Goal: Connect with others: Connect with others

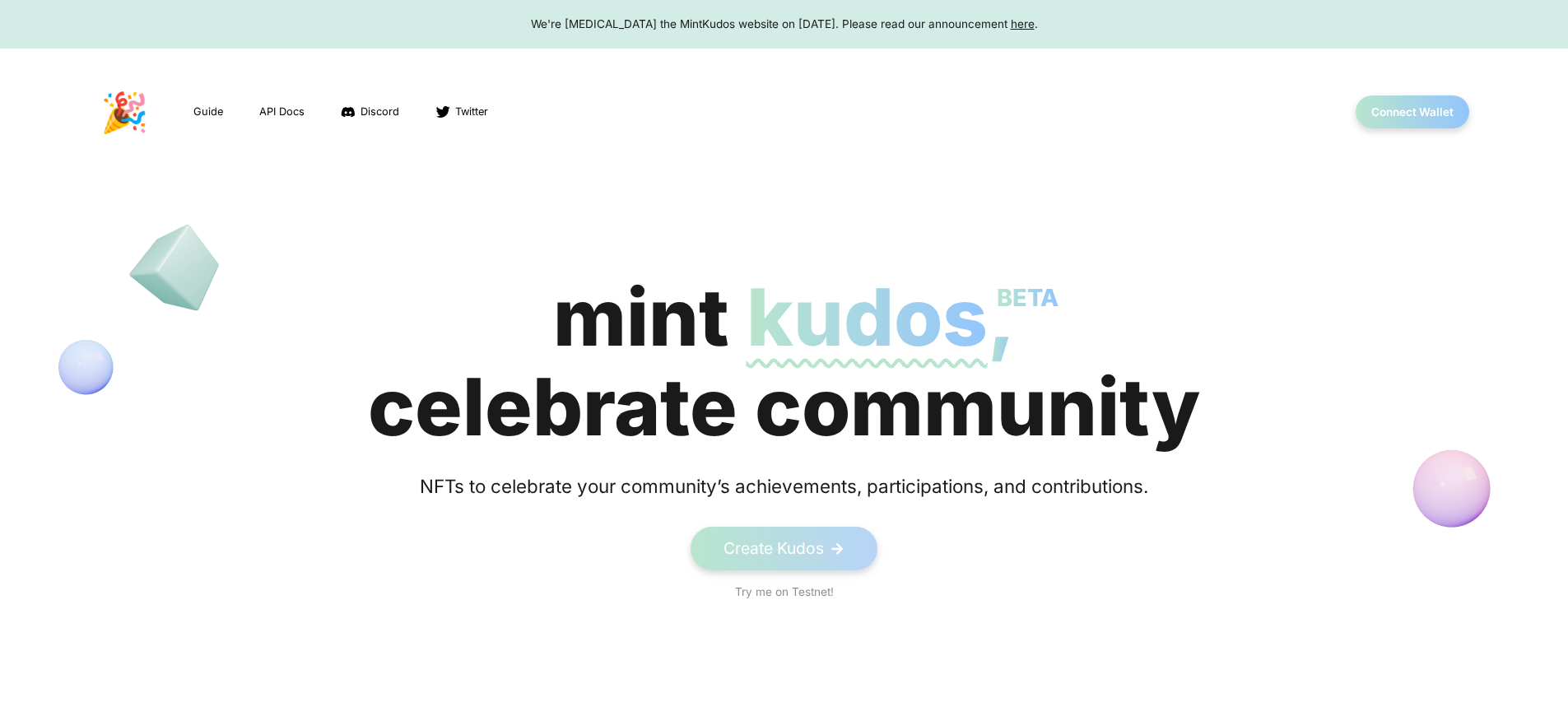
click at [784, 362] on div "mint kudos BETA , celebrate community" at bounding box center [784, 362] width 832 height 179
click at [1413, 112] on button "Connect Wallet" at bounding box center [1413, 112] width 118 height 33
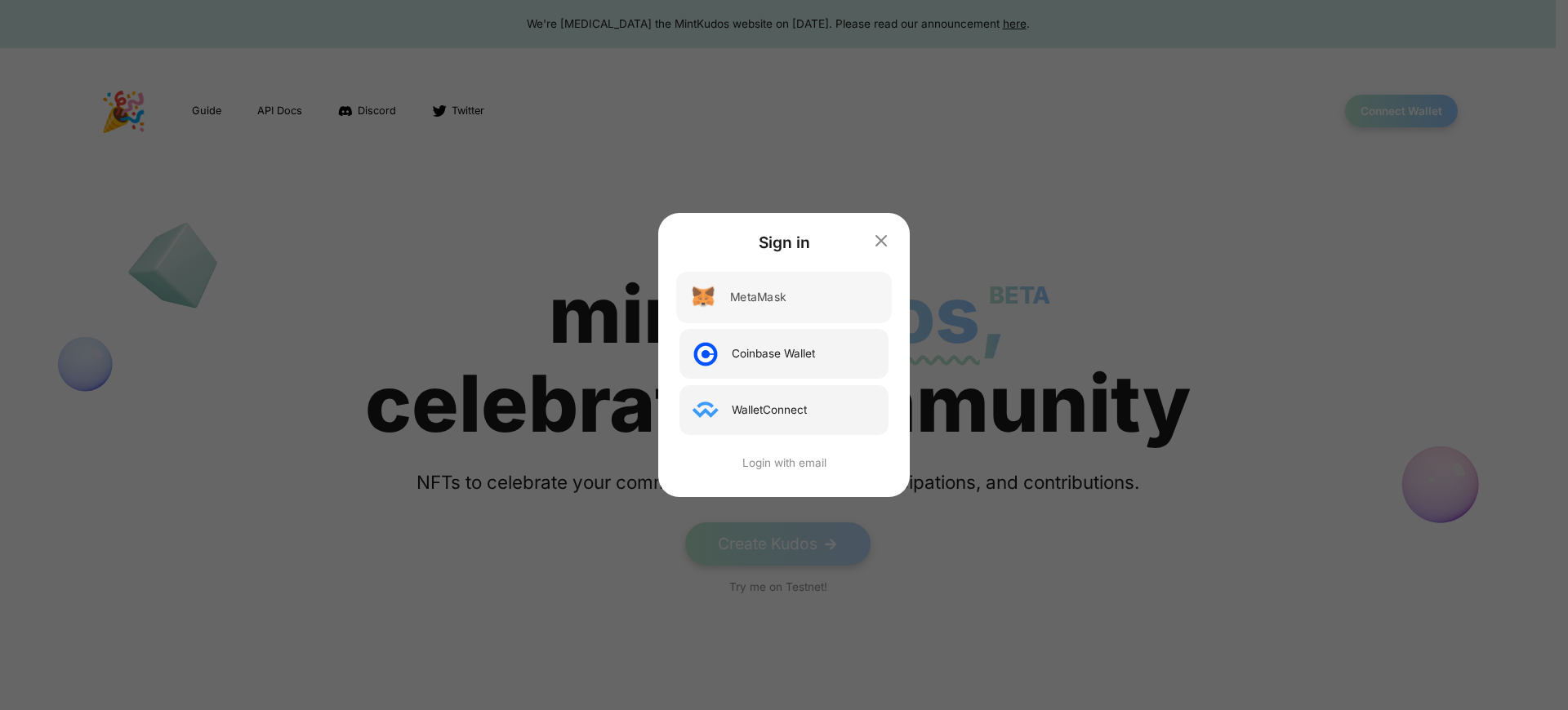
click at [756, 297] on div "MetaMask" at bounding box center [757, 297] width 55 height 17
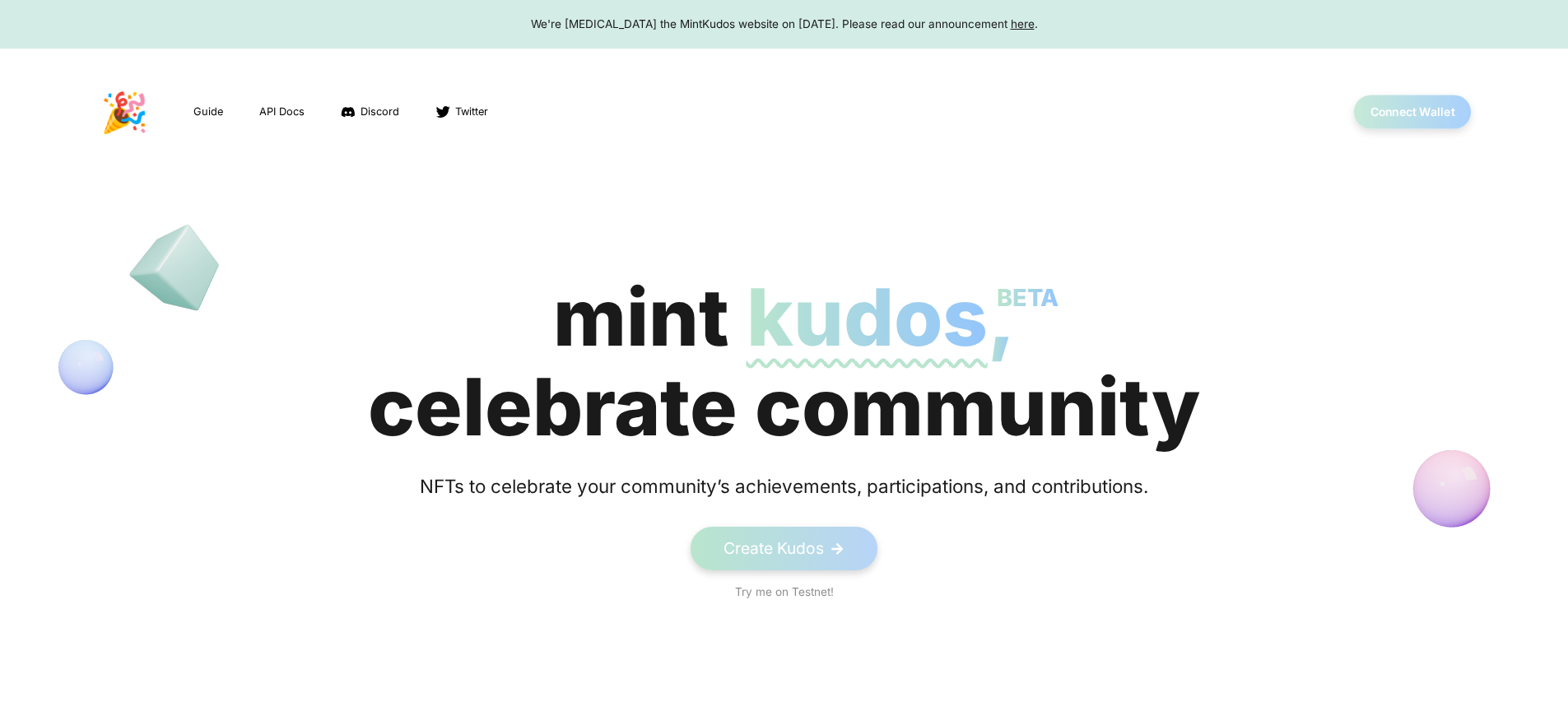
click at [1413, 112] on button "Connect Wallet" at bounding box center [1413, 112] width 118 height 33
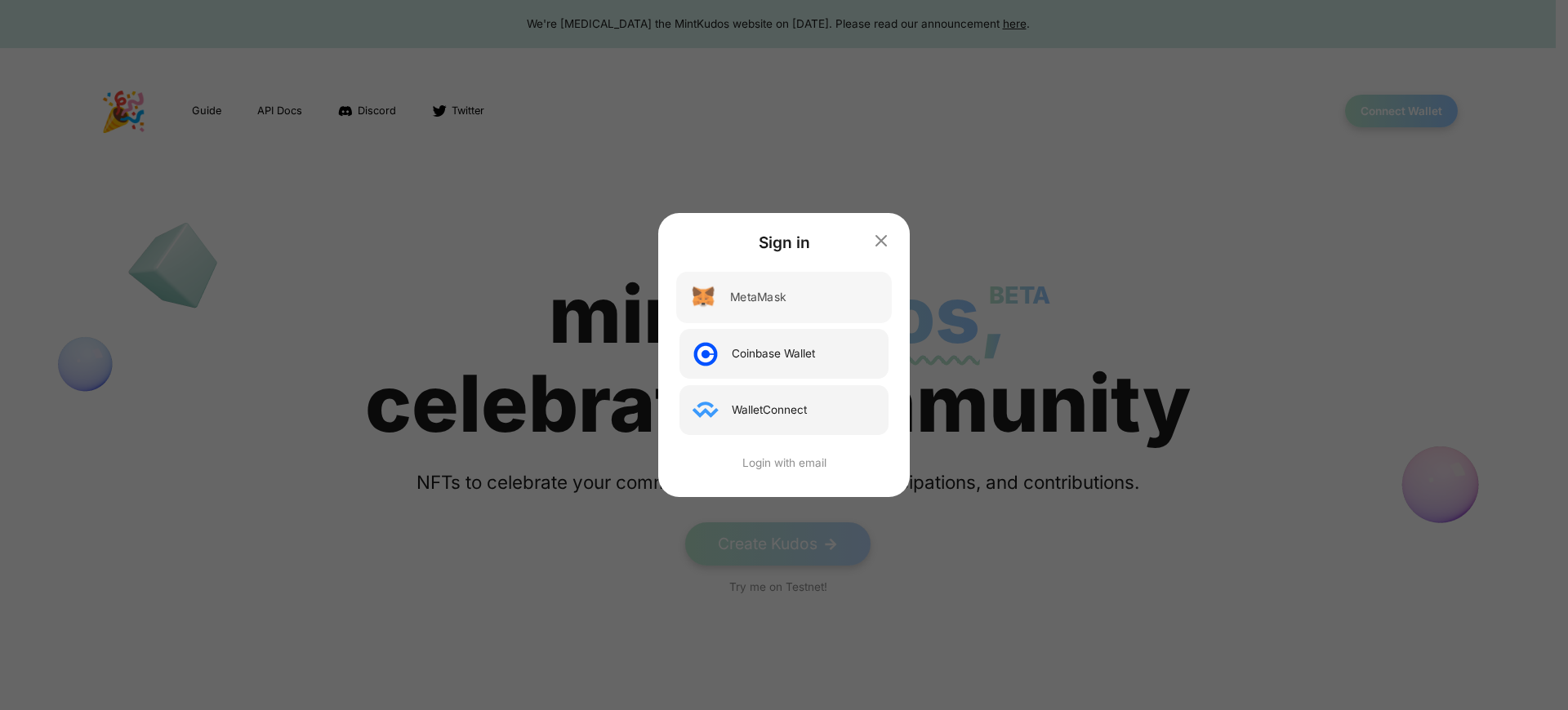
click at [756, 297] on div "MetaMask" at bounding box center [757, 297] width 55 height 17
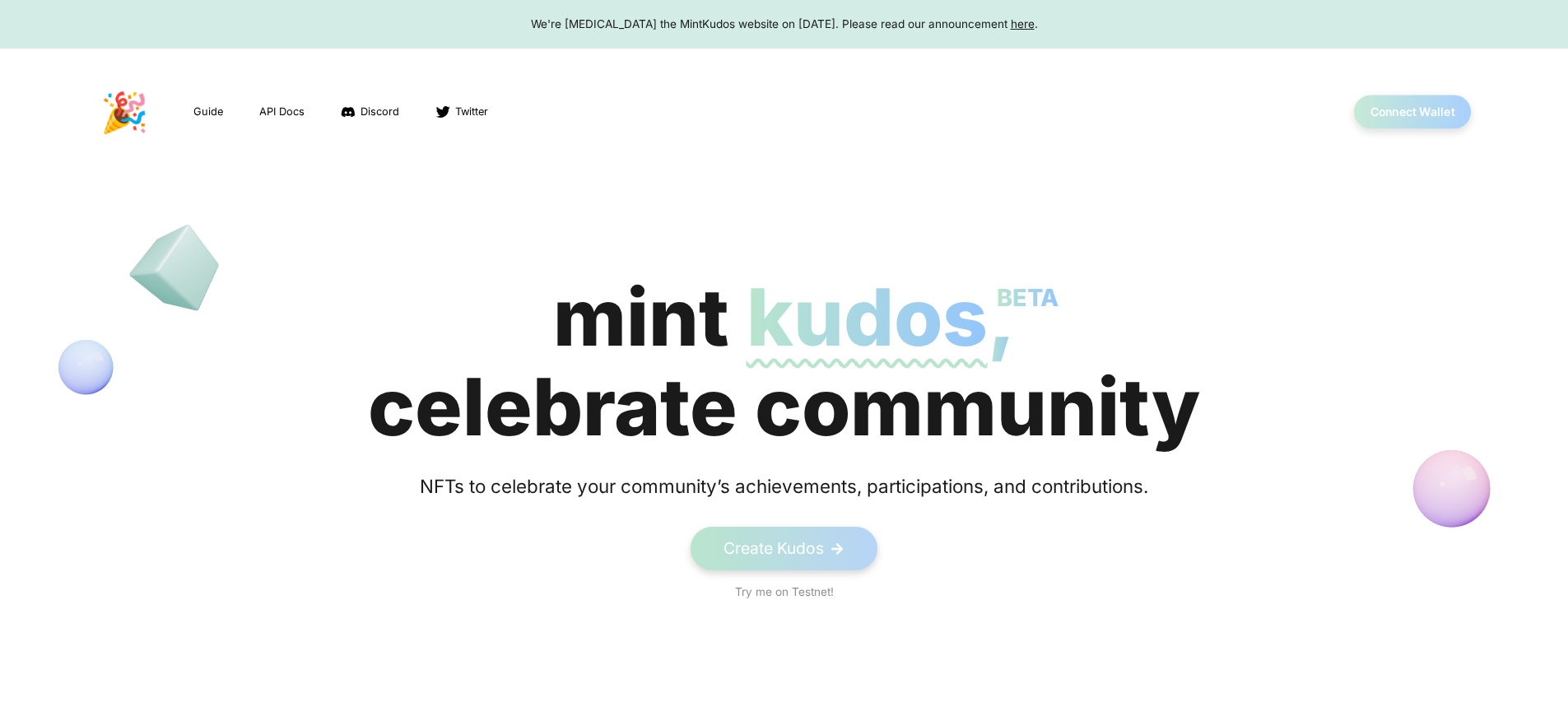
click at [1413, 112] on button "Connect Wallet" at bounding box center [1413, 112] width 118 height 33
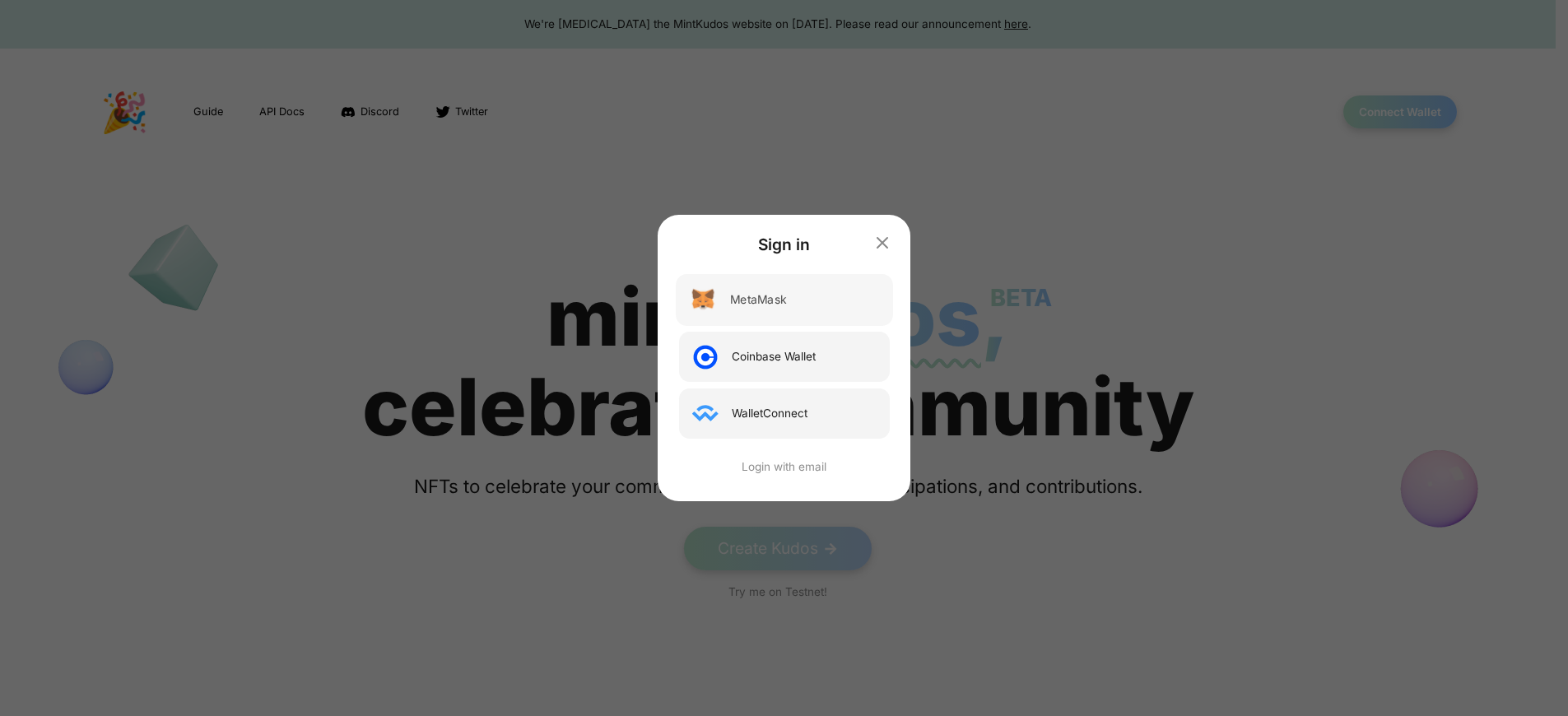
click at [763, 300] on div "MetaMask" at bounding box center [758, 300] width 56 height 18
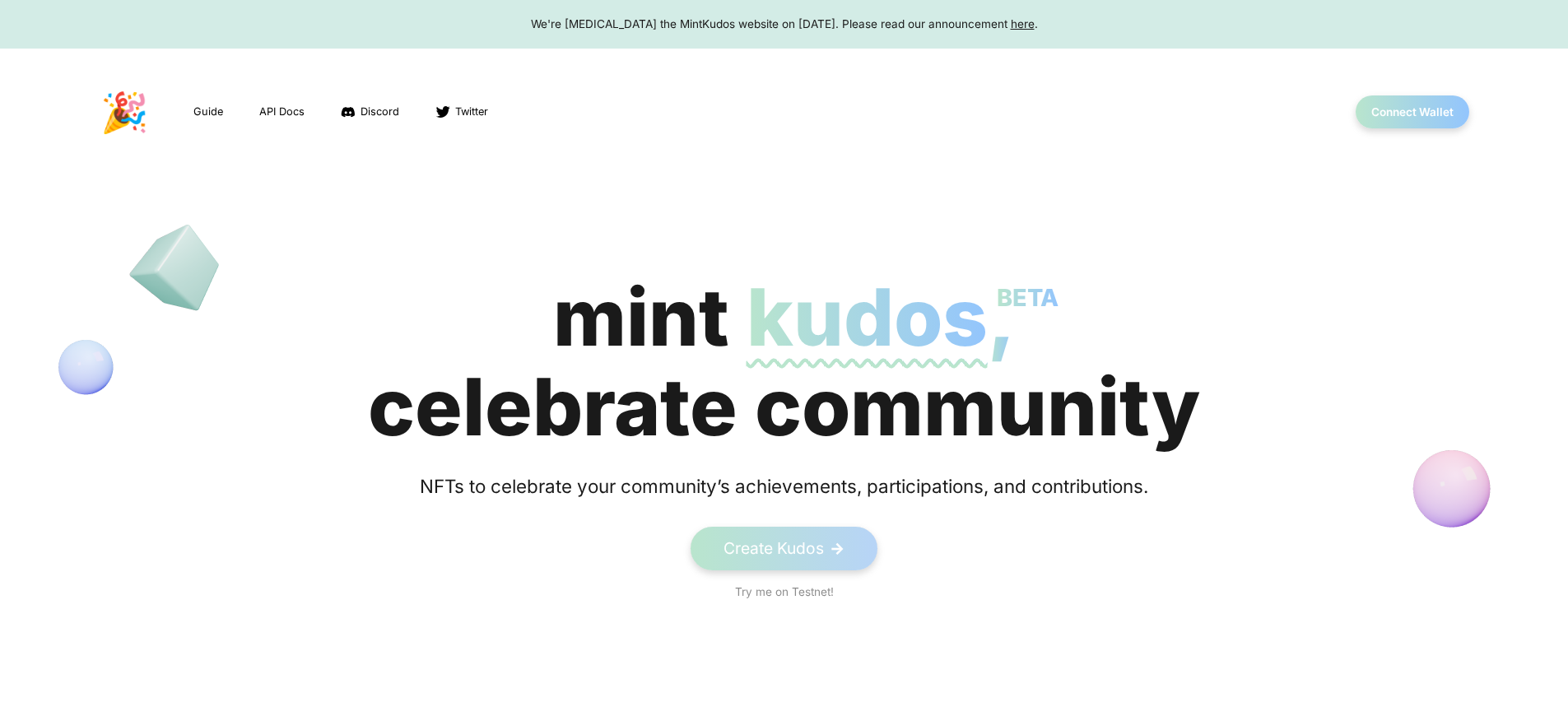
click at [784, 24] on div "We're sunsetting the MintKudos website on August 5th, 2023. Please read our ann…" at bounding box center [784, 24] width 1536 height 17
click at [1413, 112] on button "Connect Wallet" at bounding box center [1413, 112] width 118 height 33
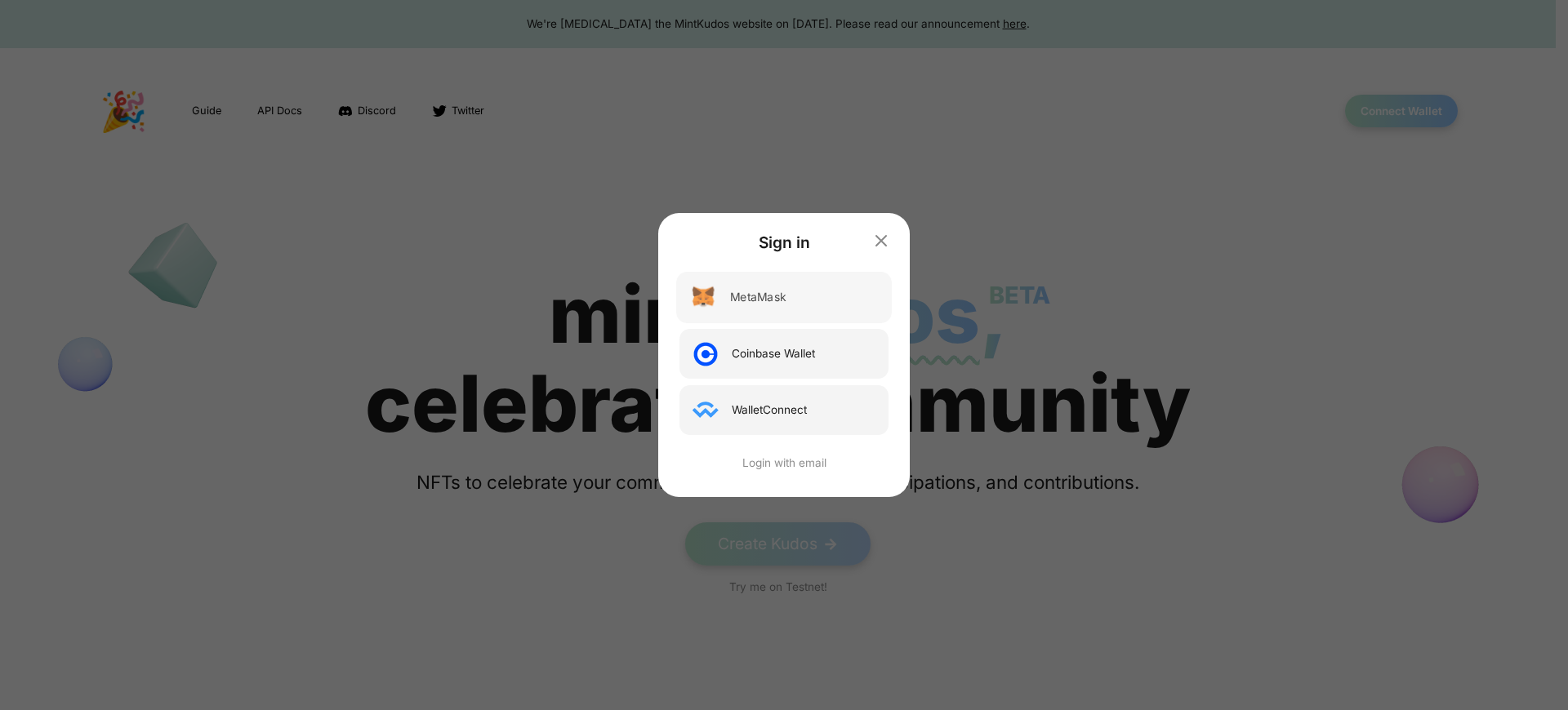
click at [756, 297] on div "MetaMask" at bounding box center [757, 297] width 55 height 17
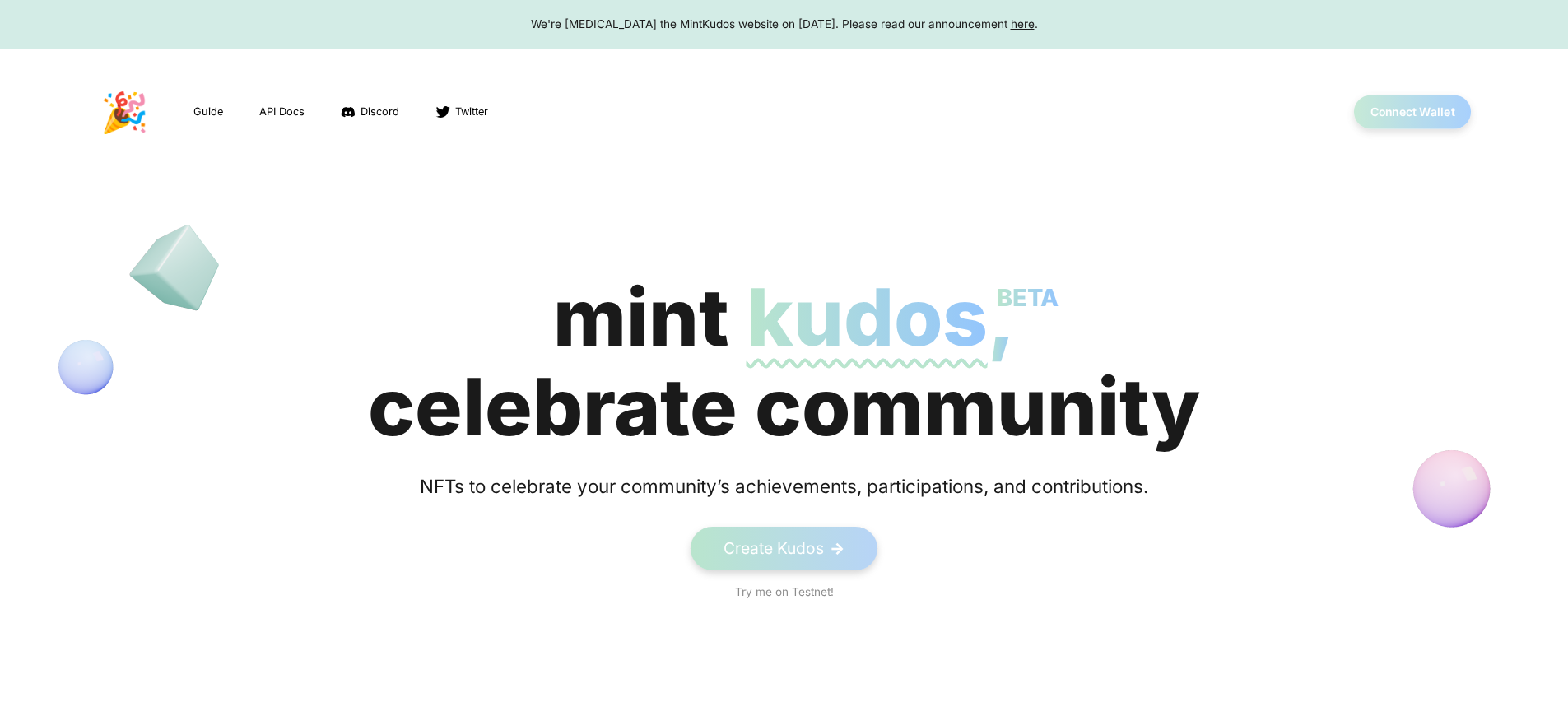
click at [1413, 112] on button "Connect Wallet" at bounding box center [1413, 112] width 118 height 33
click at [784, 362] on div "mint kudos BETA , celebrate community" at bounding box center [784, 362] width 832 height 179
click at [1413, 112] on button "Connect Wallet" at bounding box center [1413, 112] width 118 height 33
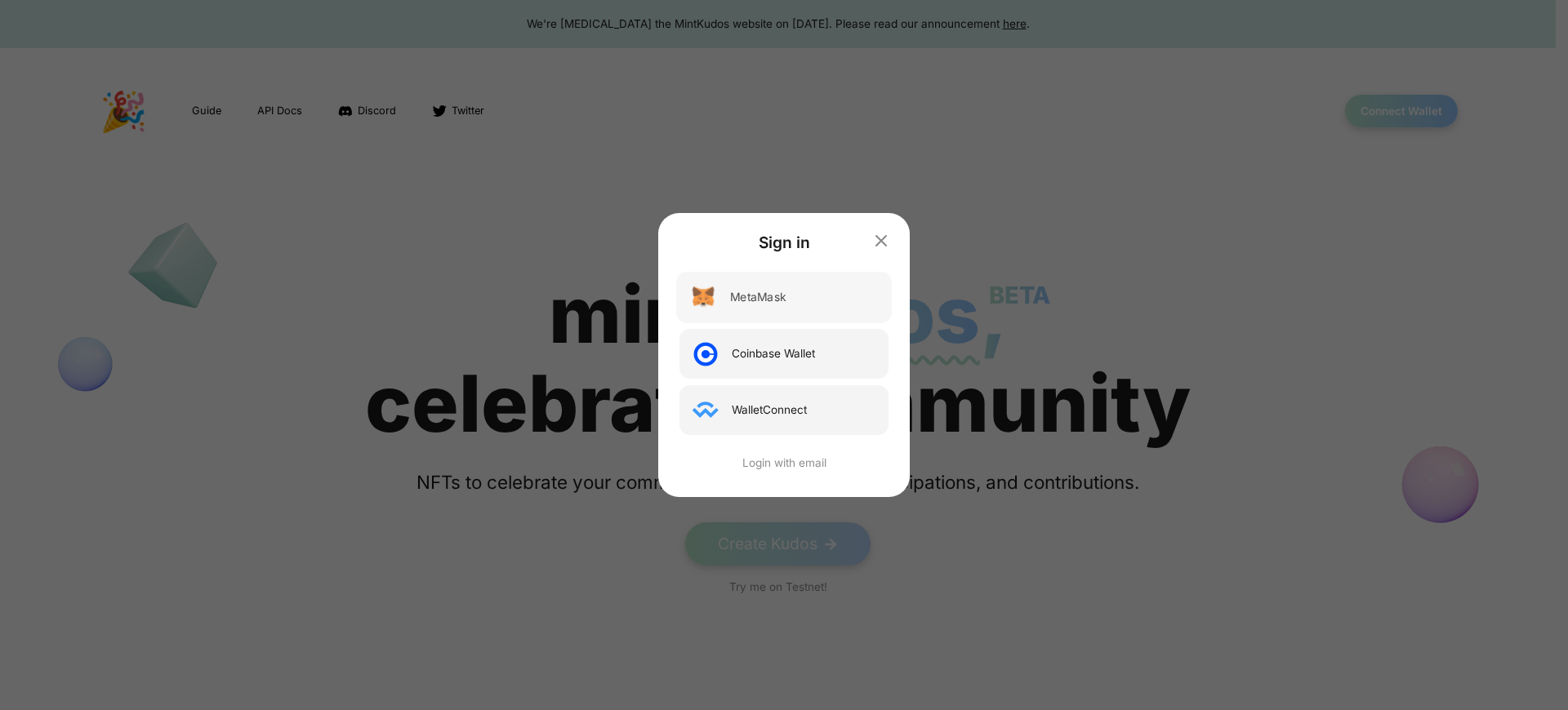
click at [756, 297] on div "MetaMask" at bounding box center [757, 297] width 55 height 17
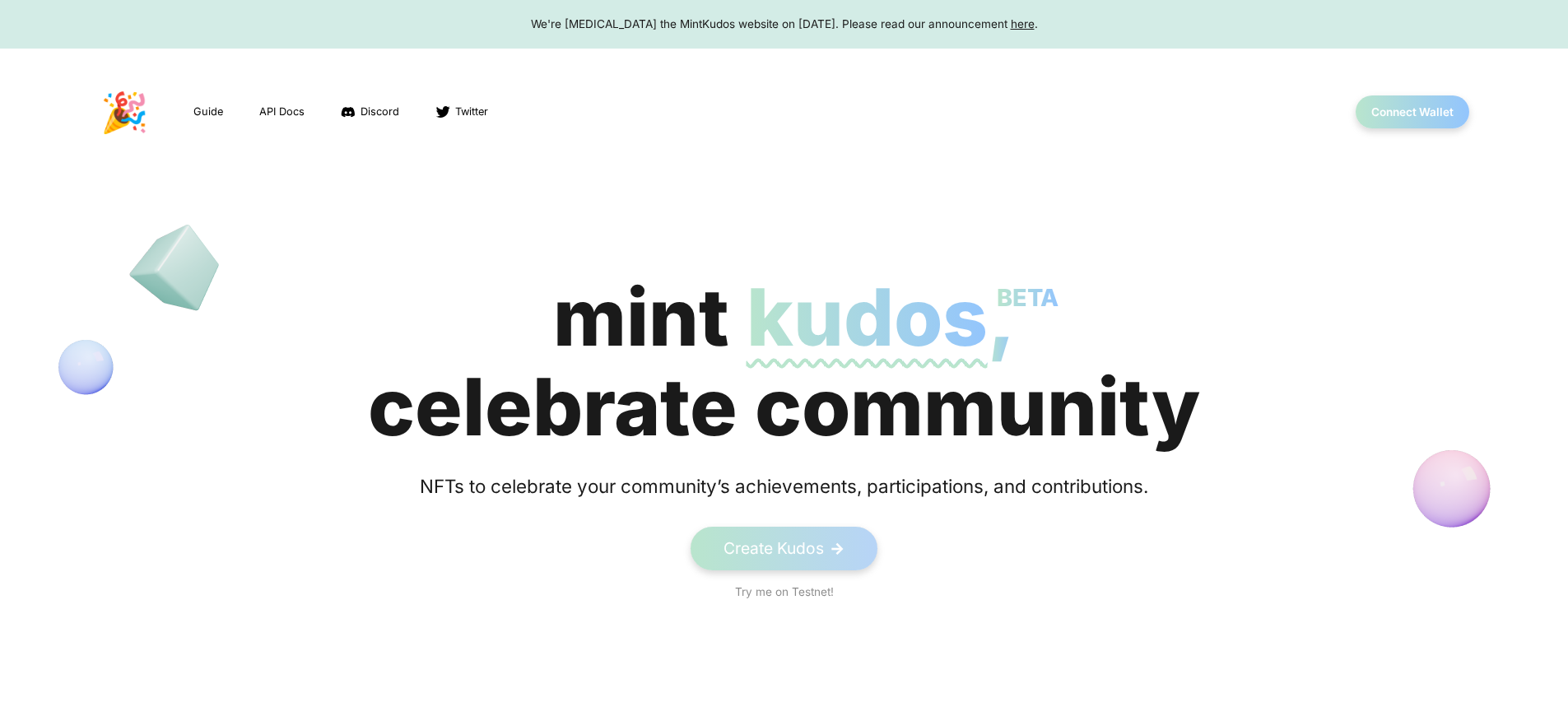
click at [784, 24] on div "We're [MEDICAL_DATA] the MintKudos website on [DATE]. Please read our announcem…" at bounding box center [784, 24] width 1536 height 17
click at [1413, 112] on button "Connect Wallet" at bounding box center [1413, 112] width 118 height 33
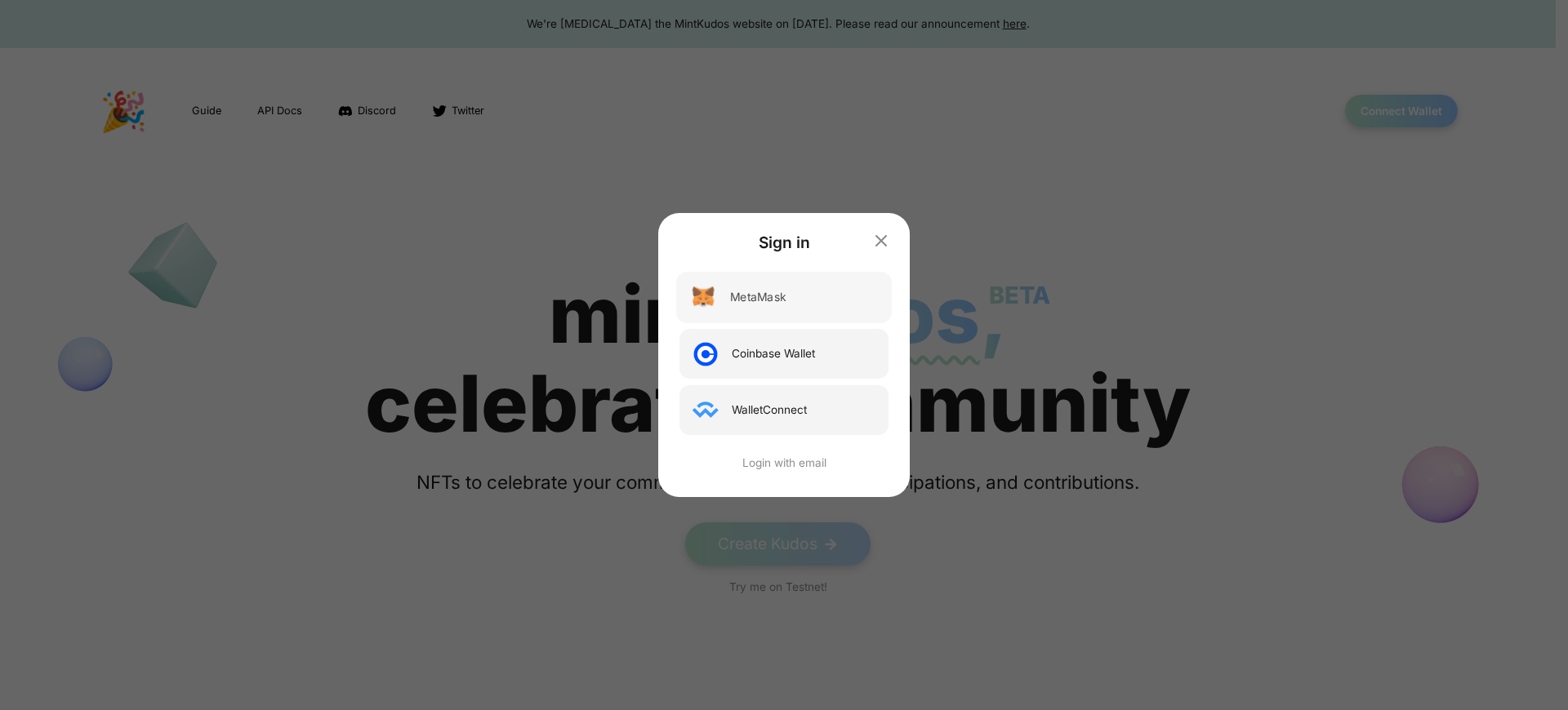
click at [756, 297] on div "MetaMask" at bounding box center [757, 297] width 55 height 17
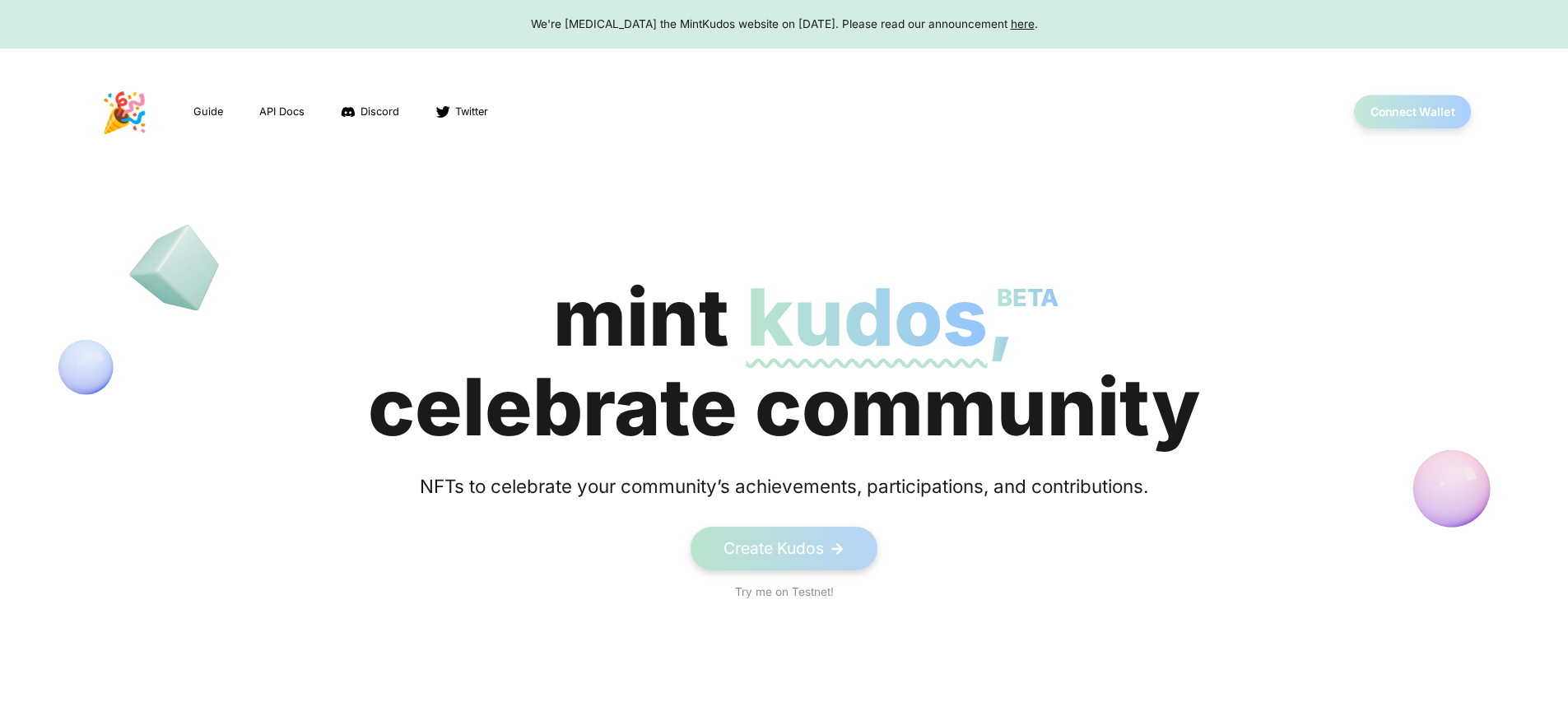
click at [1413, 112] on button "Connect Wallet" at bounding box center [1413, 112] width 118 height 33
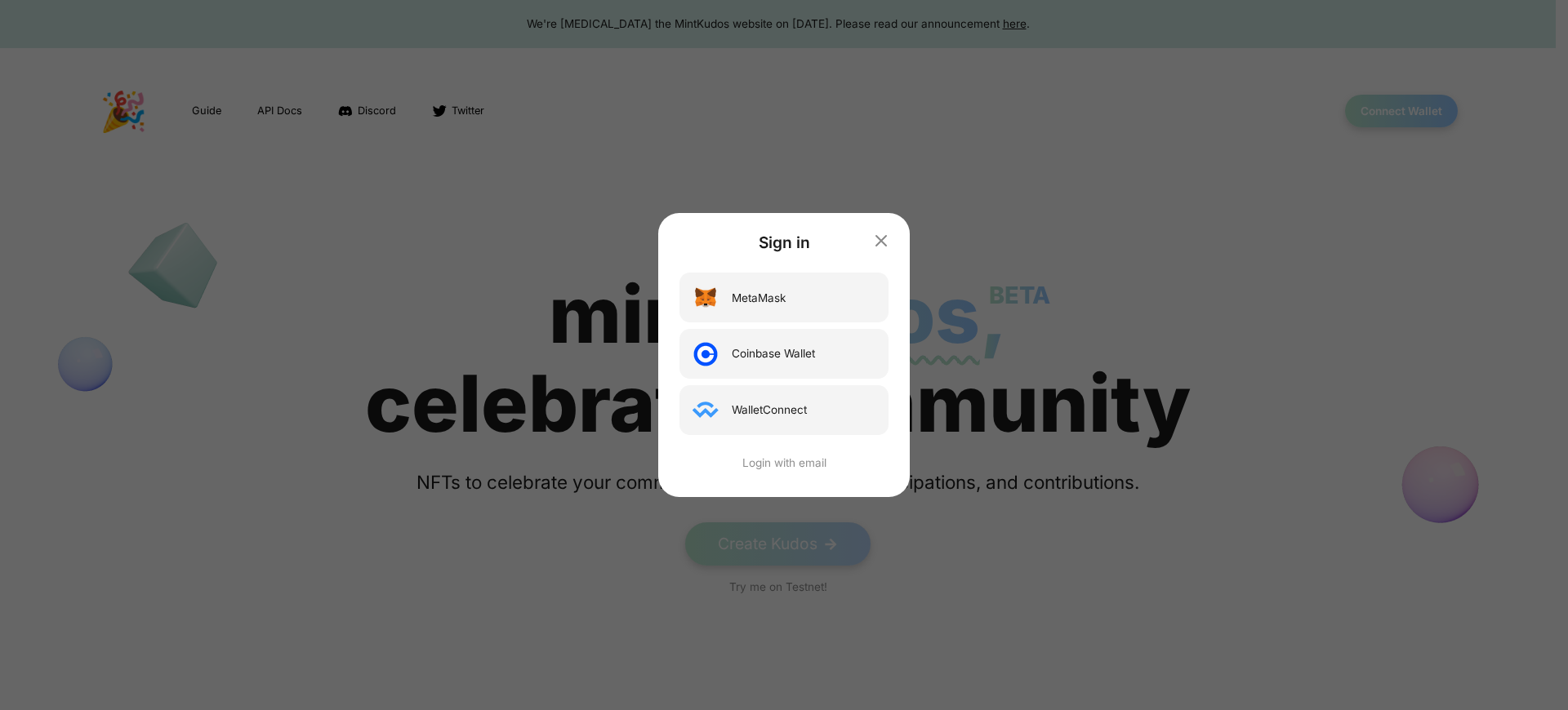
click at [1401, 111] on div "Sign in MetaMask Coinbase Wallet WalletConnect Login with email" at bounding box center [784, 355] width 1568 height 710
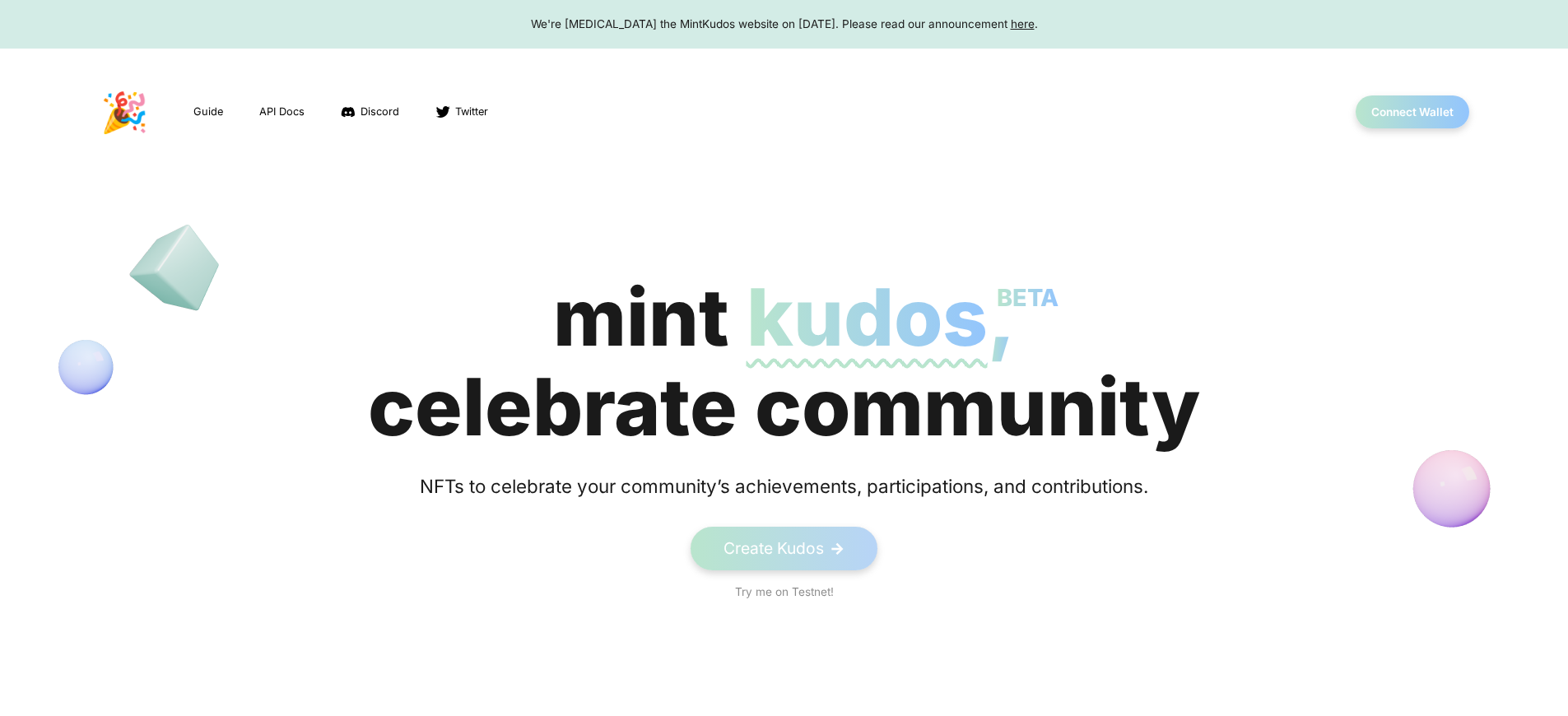
click at [784, 24] on div "We're [MEDICAL_DATA] the MintKudos website on [DATE]. Please read our announcem…" at bounding box center [784, 24] width 1536 height 17
click at [1413, 112] on button "Connect Wallet" at bounding box center [1413, 112] width 118 height 33
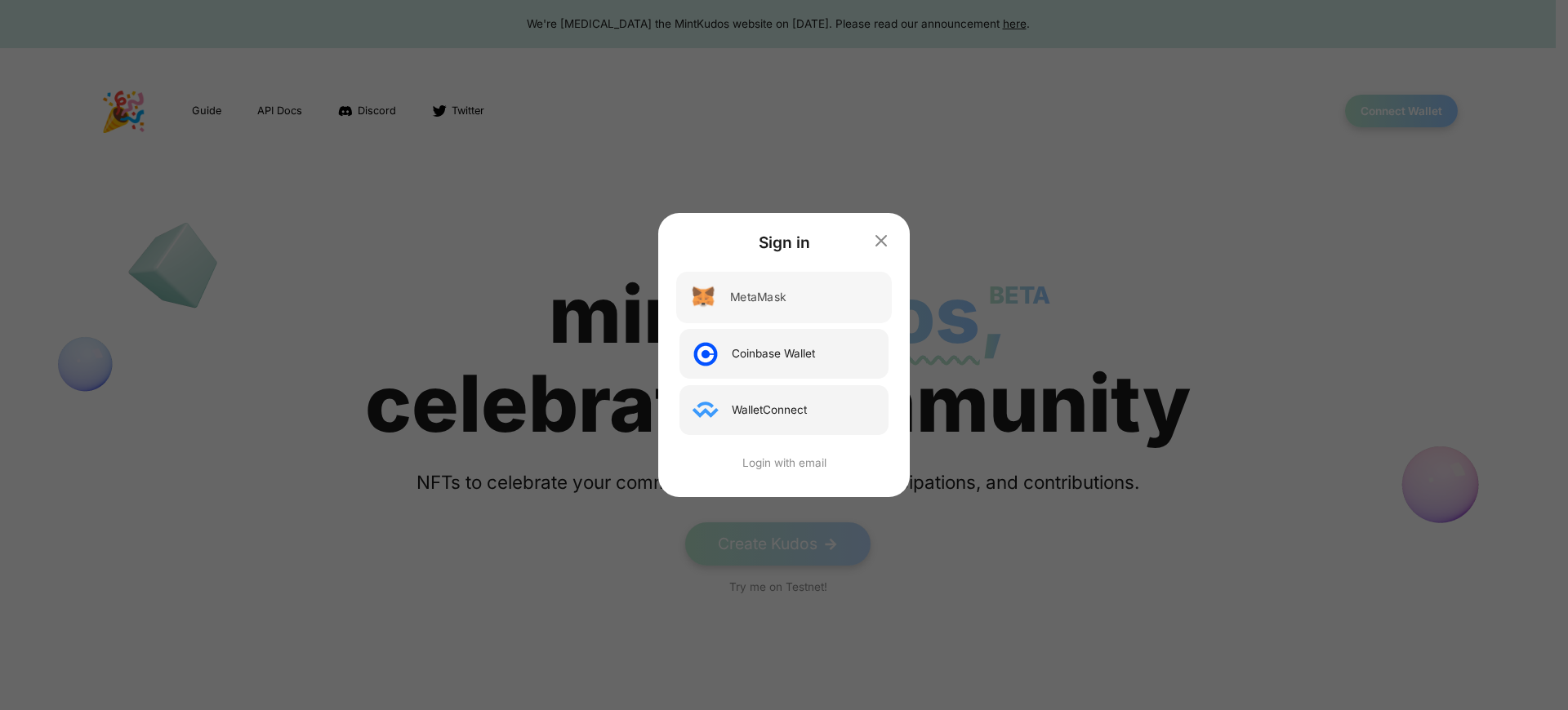
click at [756, 297] on div "MetaMask" at bounding box center [757, 297] width 55 height 17
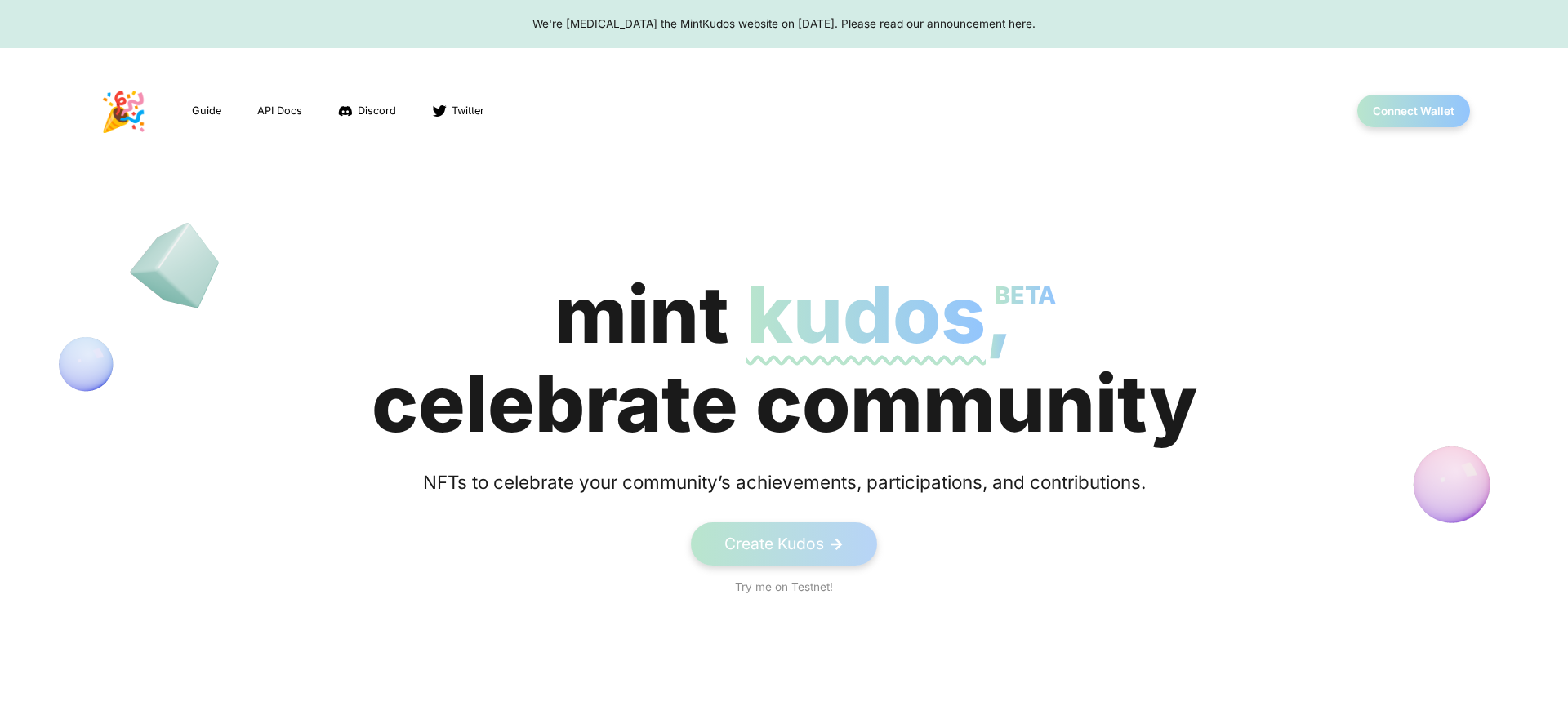
click at [778, 24] on div "We're sunsetting the MintKudos website on August 5th, 2023. Please read our ann…" at bounding box center [784, 24] width 1537 height 17
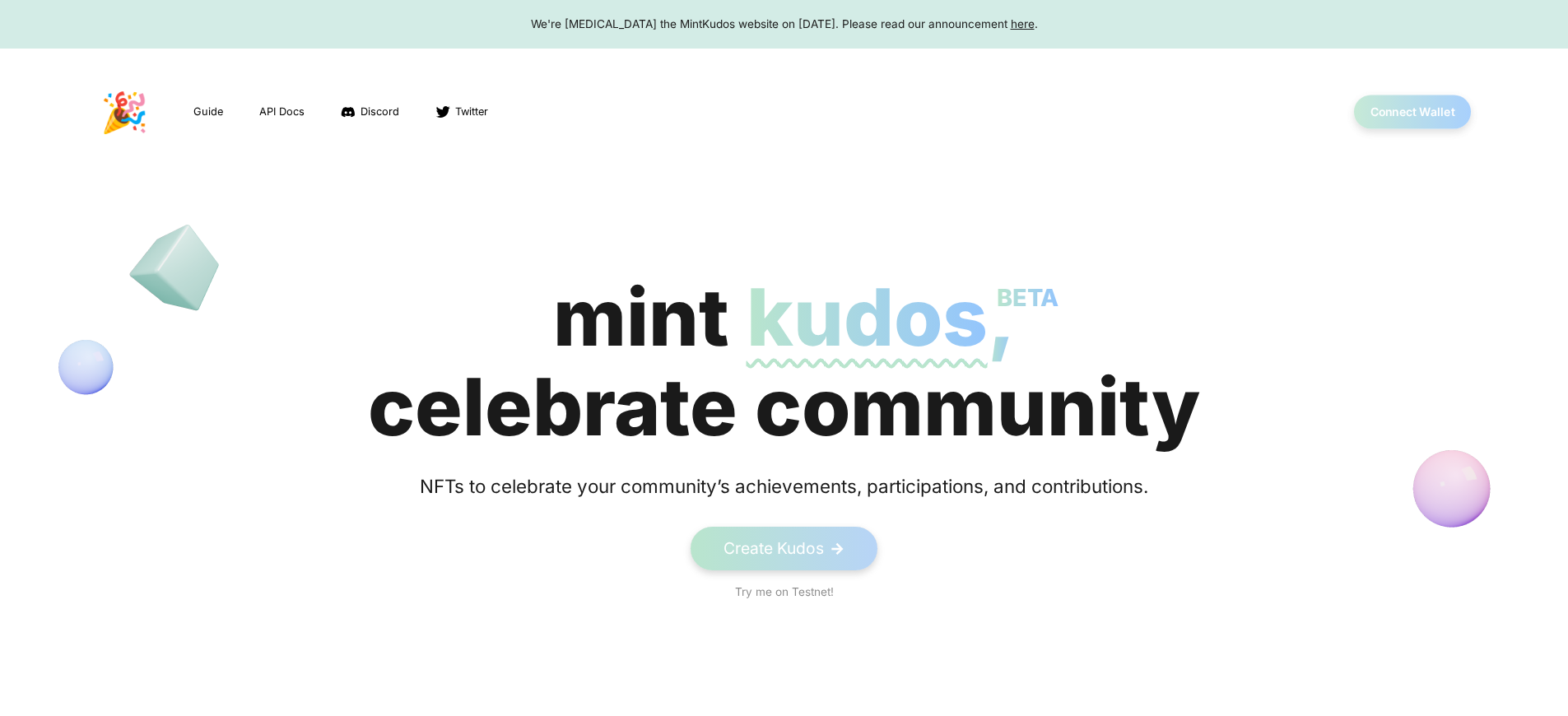
click at [1413, 112] on button "Connect Wallet" at bounding box center [1413, 112] width 118 height 33
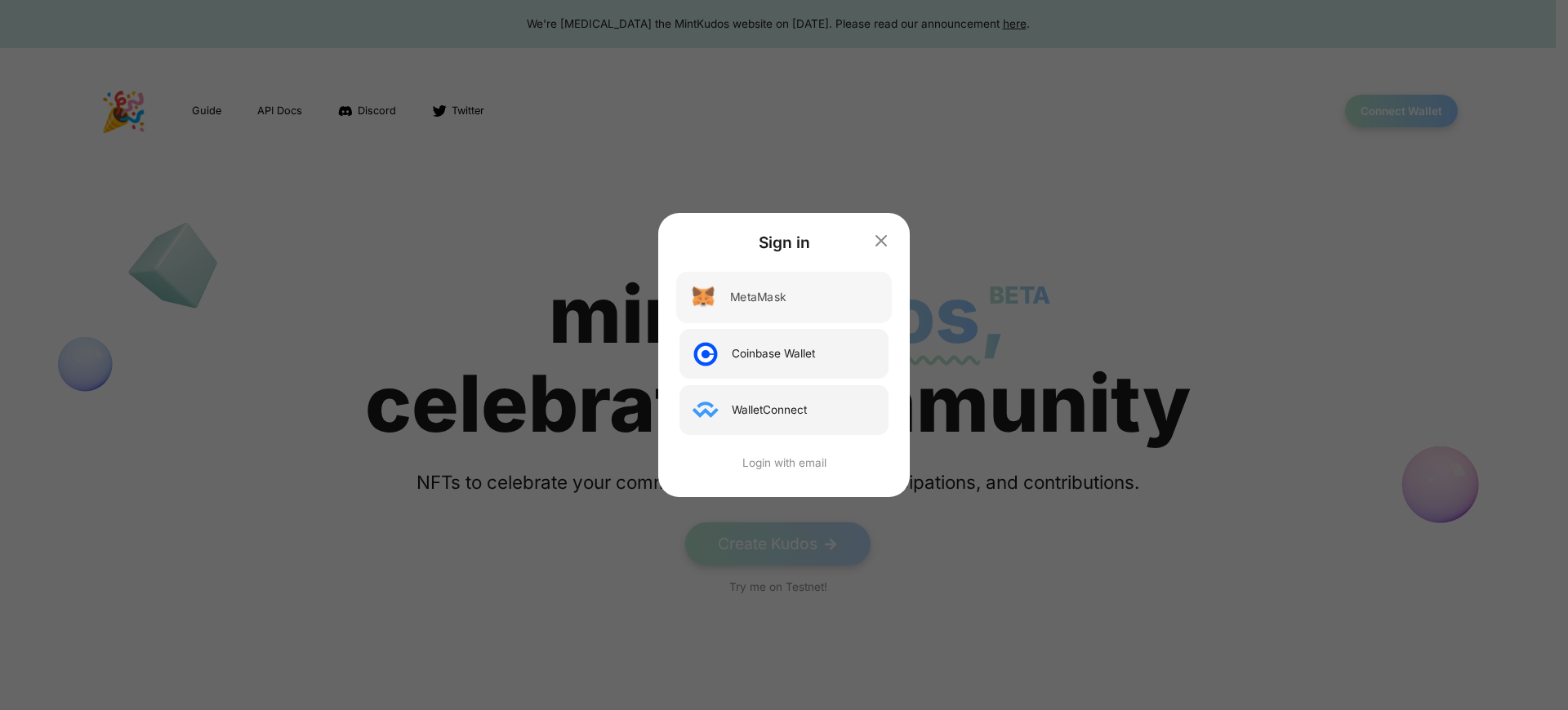
click at [756, 297] on div "MetaMask" at bounding box center [757, 297] width 55 height 17
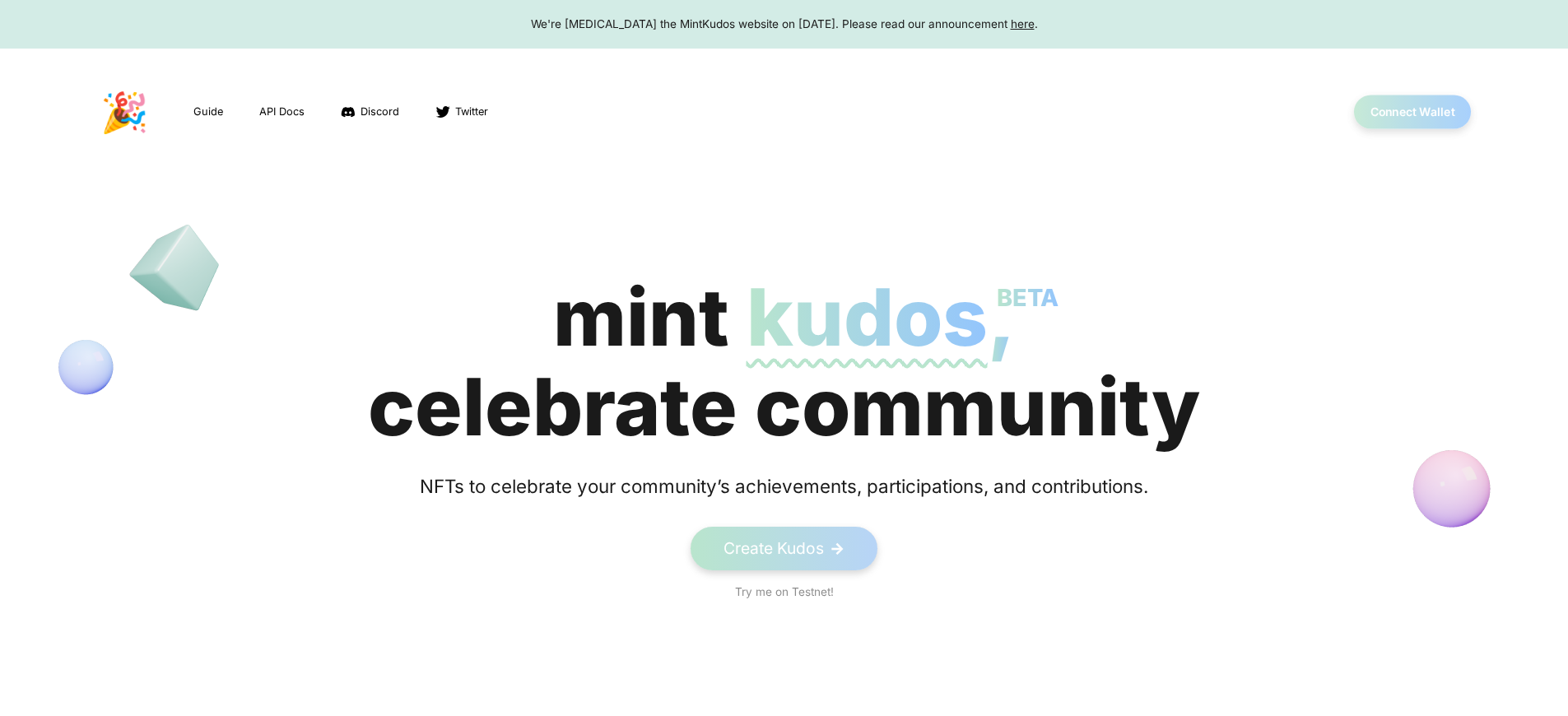
click at [1413, 112] on button "Connect Wallet" at bounding box center [1413, 112] width 118 height 33
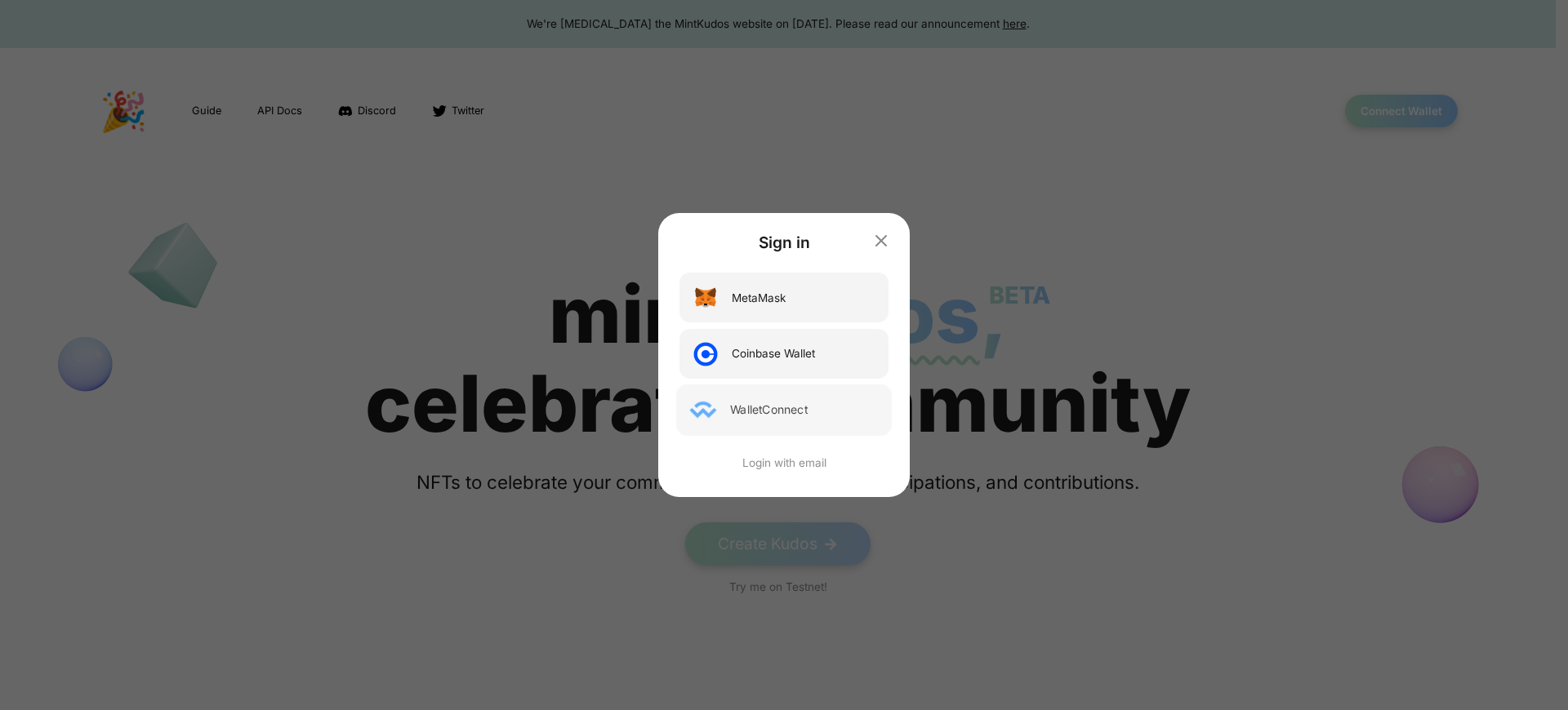
click at [767, 409] on div "WalletConnect" at bounding box center [768, 410] width 77 height 17
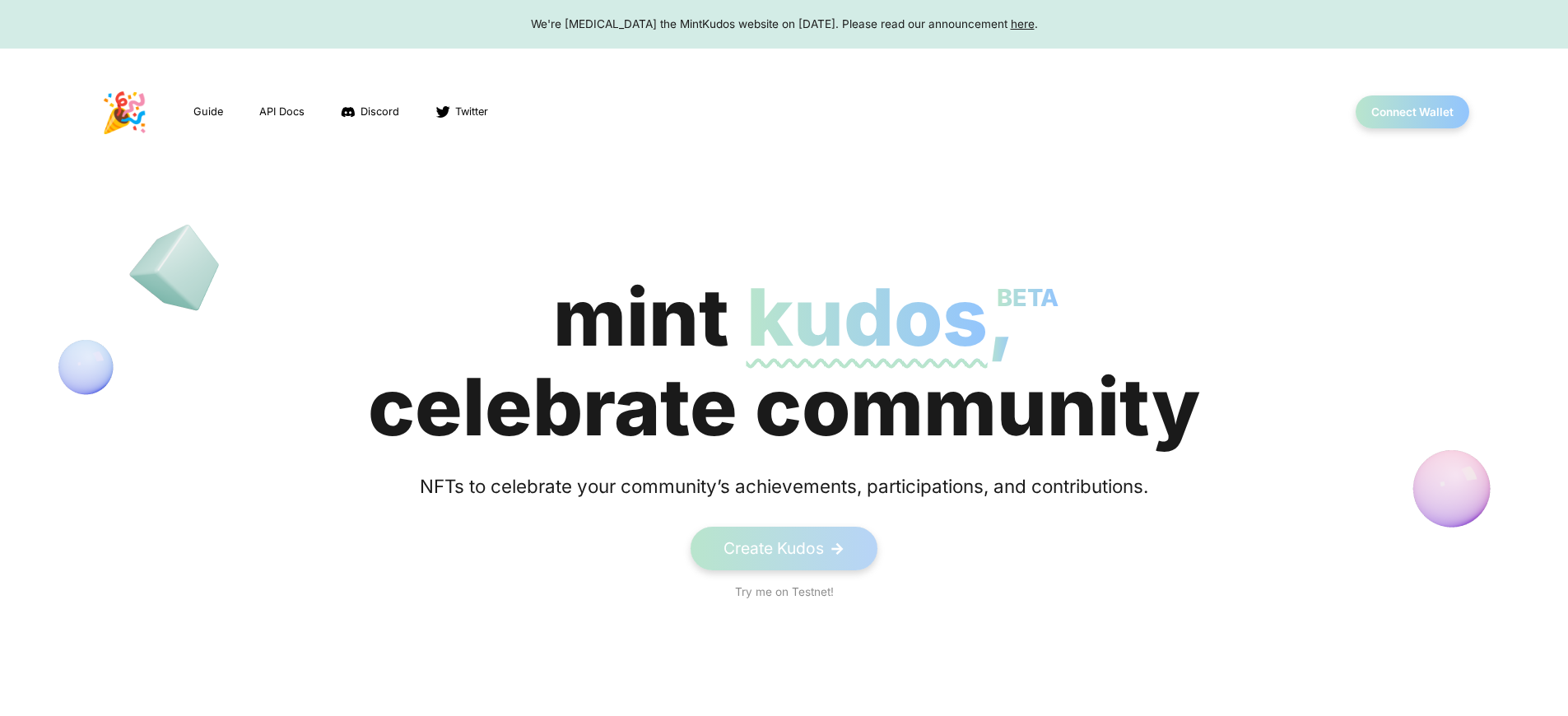
click at [784, 362] on div "mint kudos BETA , celebrate community" at bounding box center [784, 362] width 832 height 179
click at [1413, 112] on button "Connect Wallet" at bounding box center [1413, 112] width 118 height 33
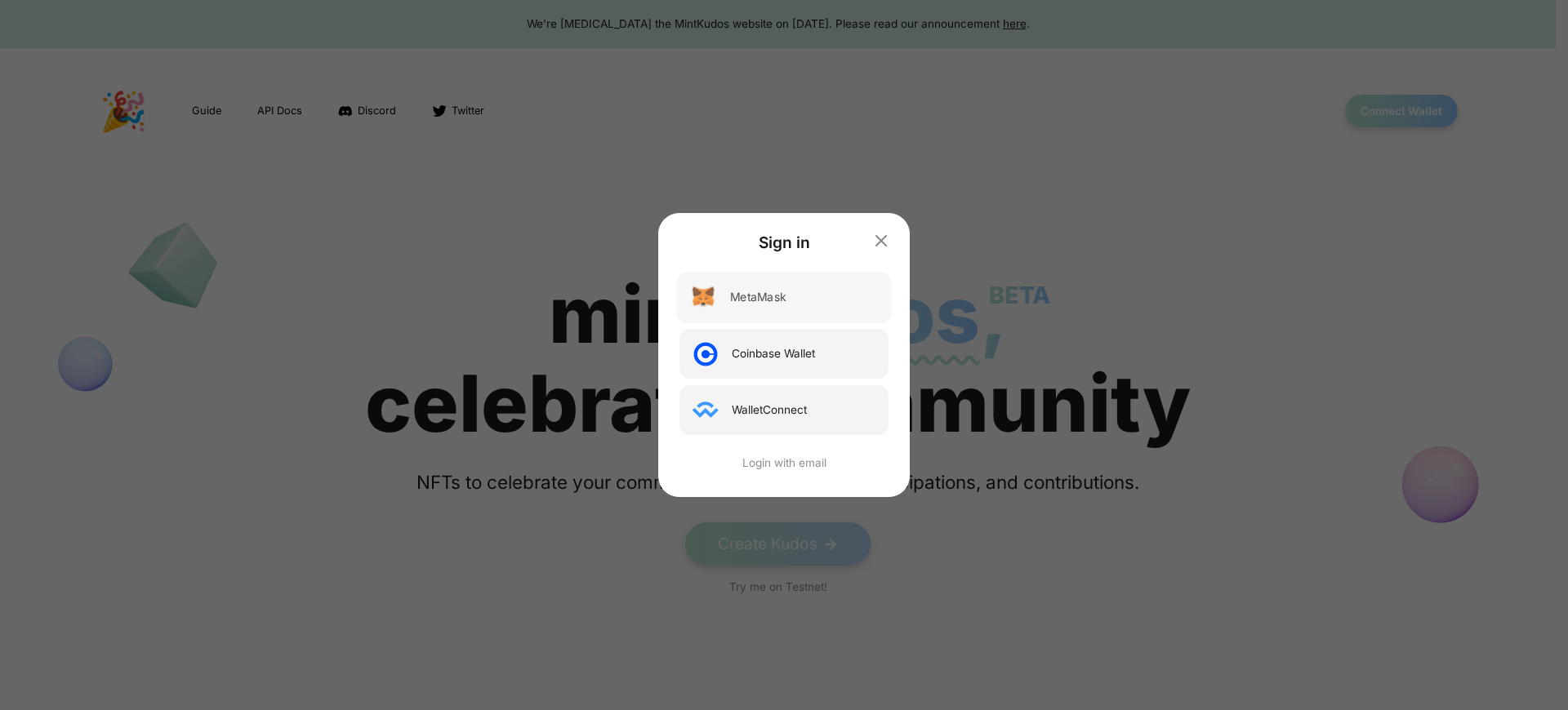
click at [756, 297] on div "MetaMask" at bounding box center [757, 297] width 55 height 17
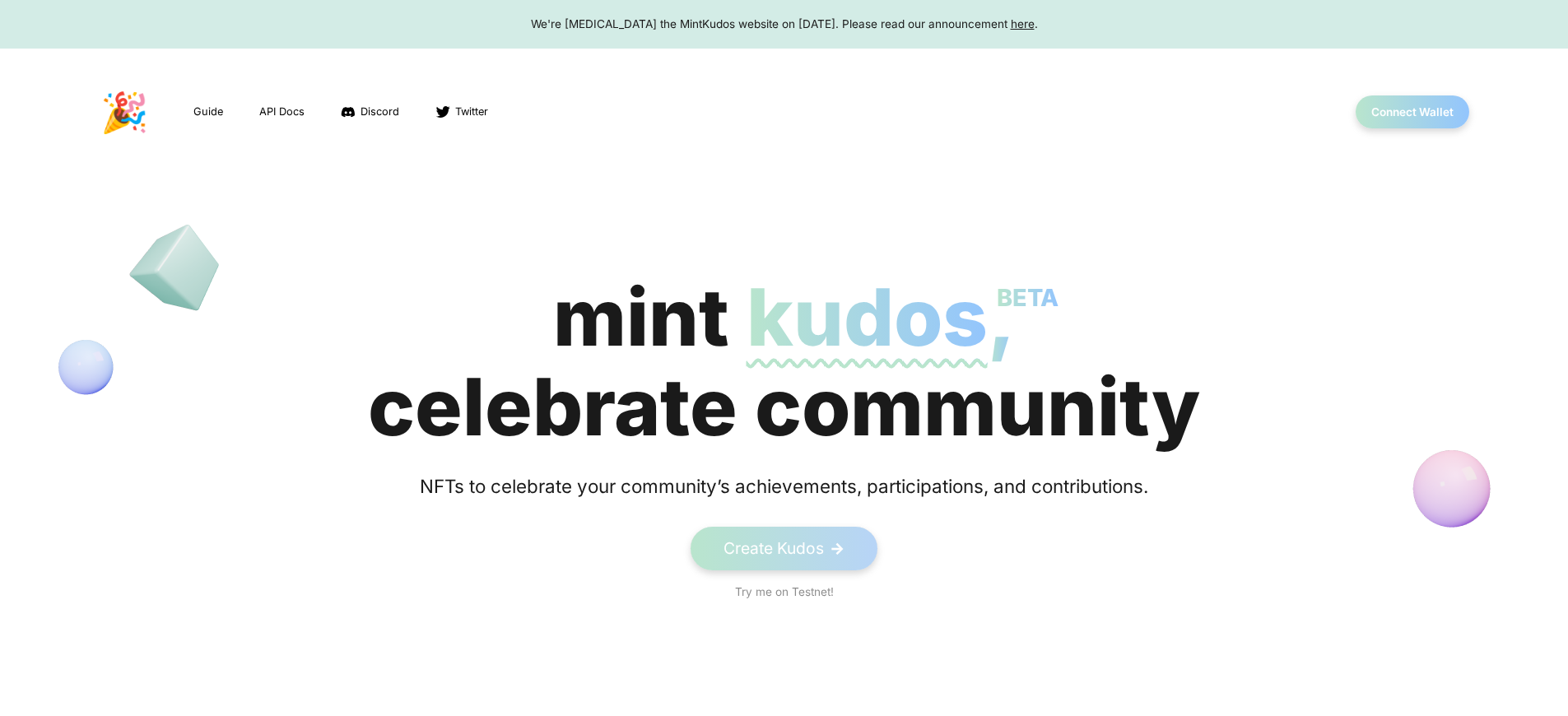
click at [784, 362] on div "mint kudos BETA , celebrate community" at bounding box center [784, 362] width 832 height 179
click at [784, 24] on div "We're [MEDICAL_DATA] the MintKudos website on [DATE]. Please read our announcem…" at bounding box center [784, 24] width 1536 height 17
click at [1413, 112] on button "Connect Wallet" at bounding box center [1413, 112] width 118 height 33
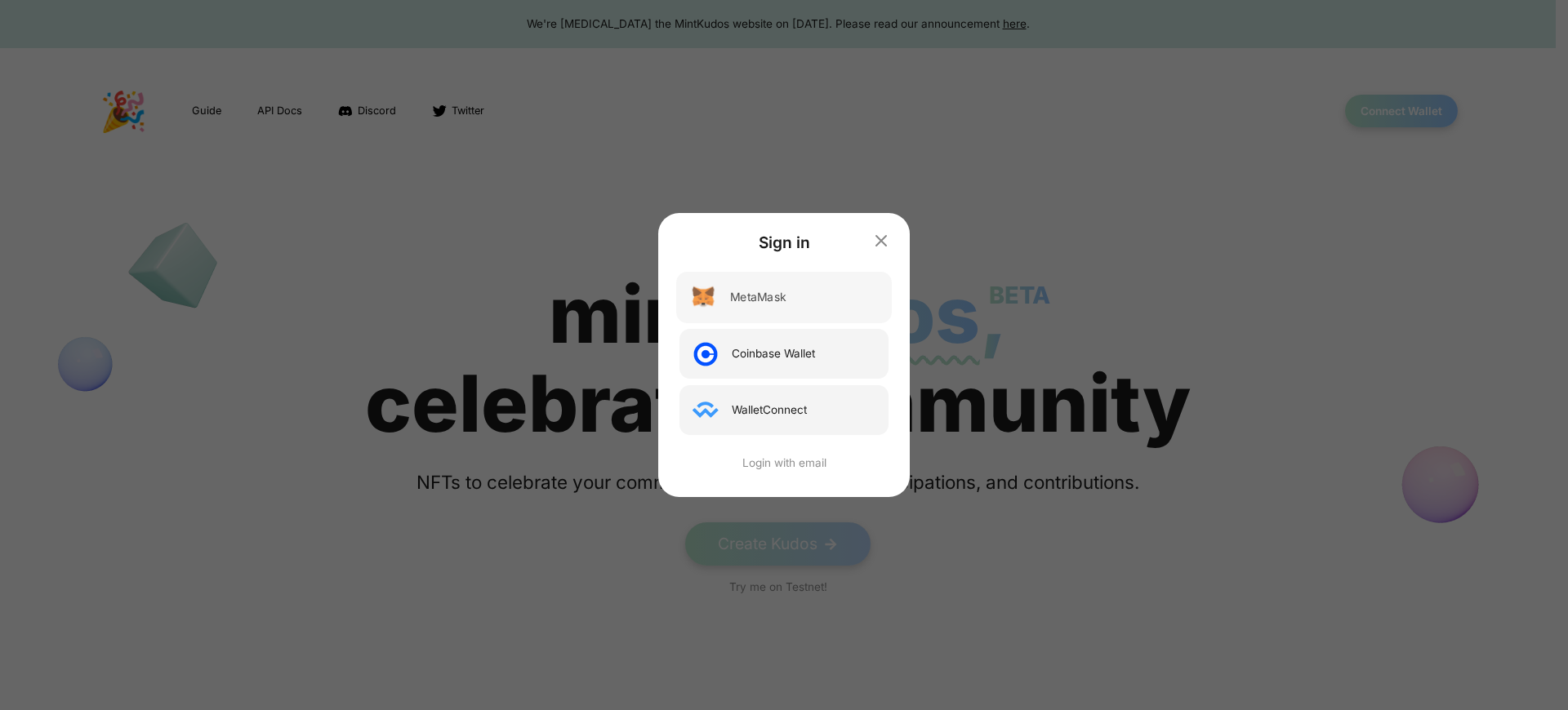
click at [756, 297] on div "MetaMask" at bounding box center [757, 297] width 55 height 17
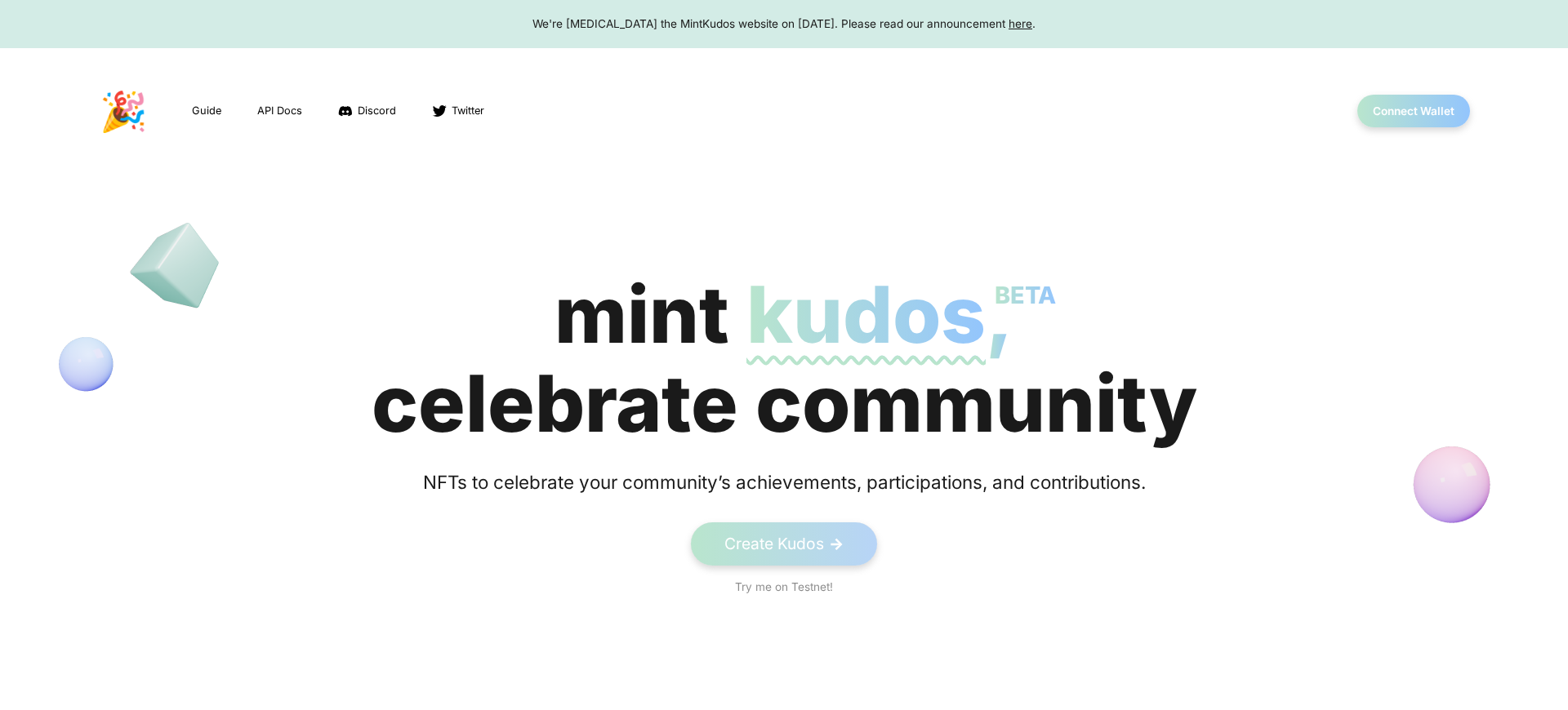
click at [778, 359] on div "mint kudos BETA , celebrate community" at bounding box center [784, 359] width 825 height 178
click at [778, 359] on div "mint kudos BETA , celebrate community" at bounding box center [778, 359] width 825 height 178
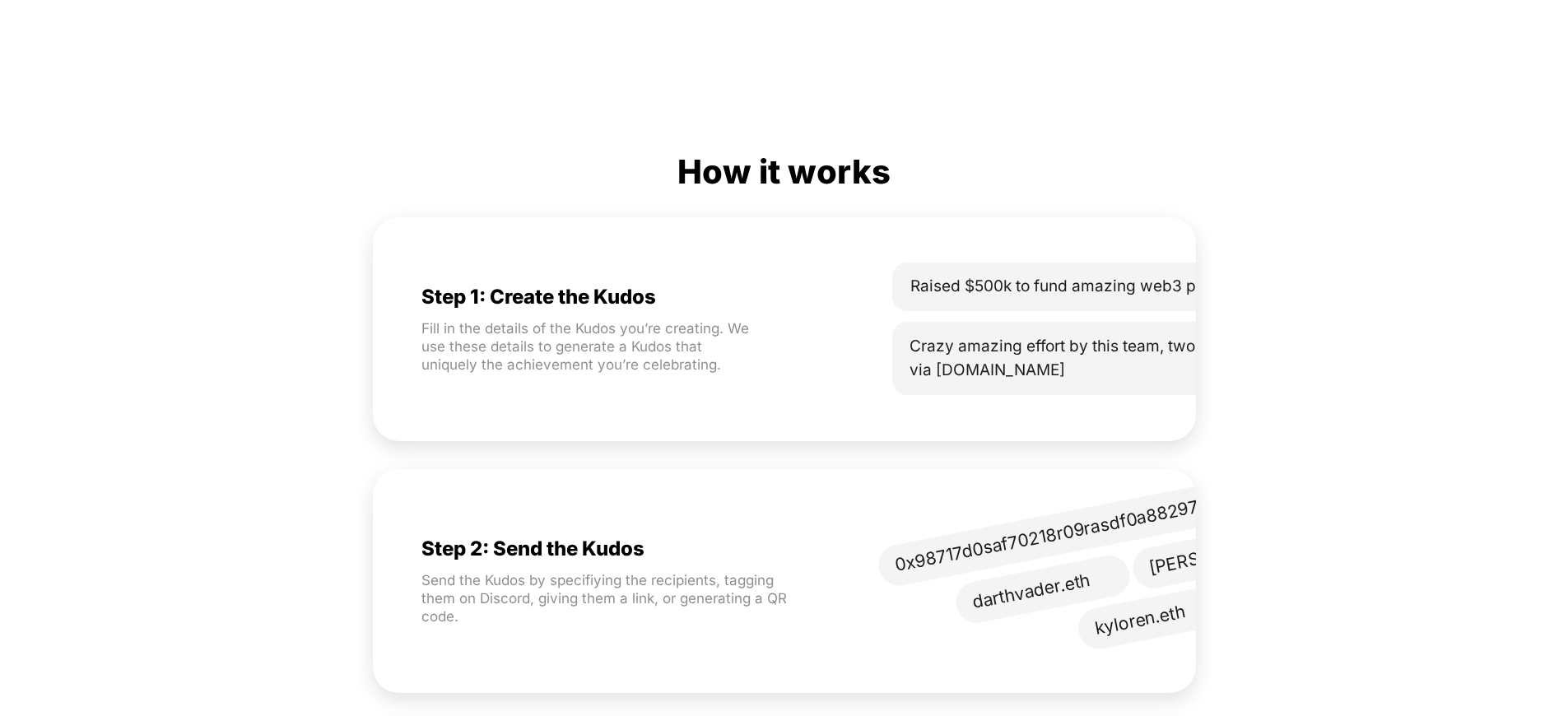
scroll to position [0, 109]
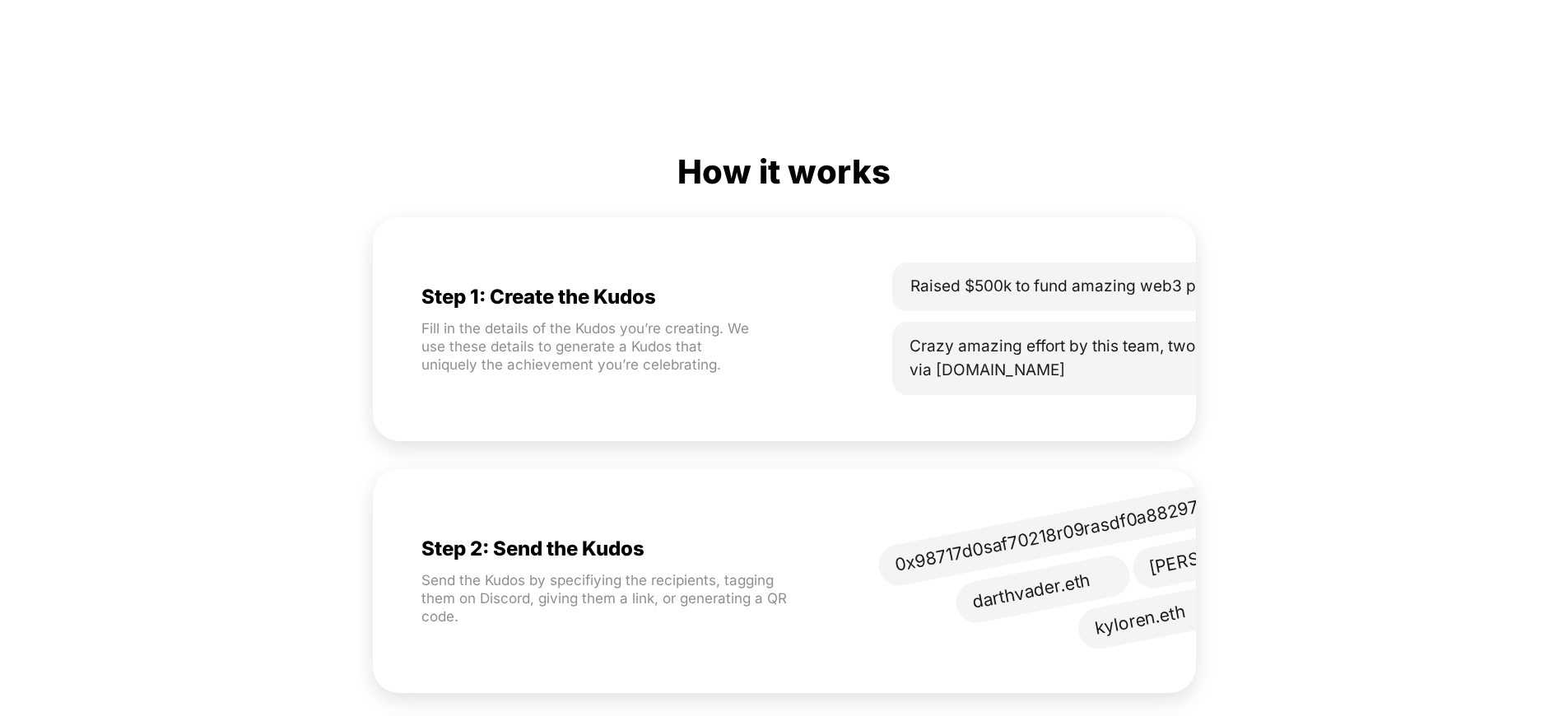
scroll to position [2346, 0]
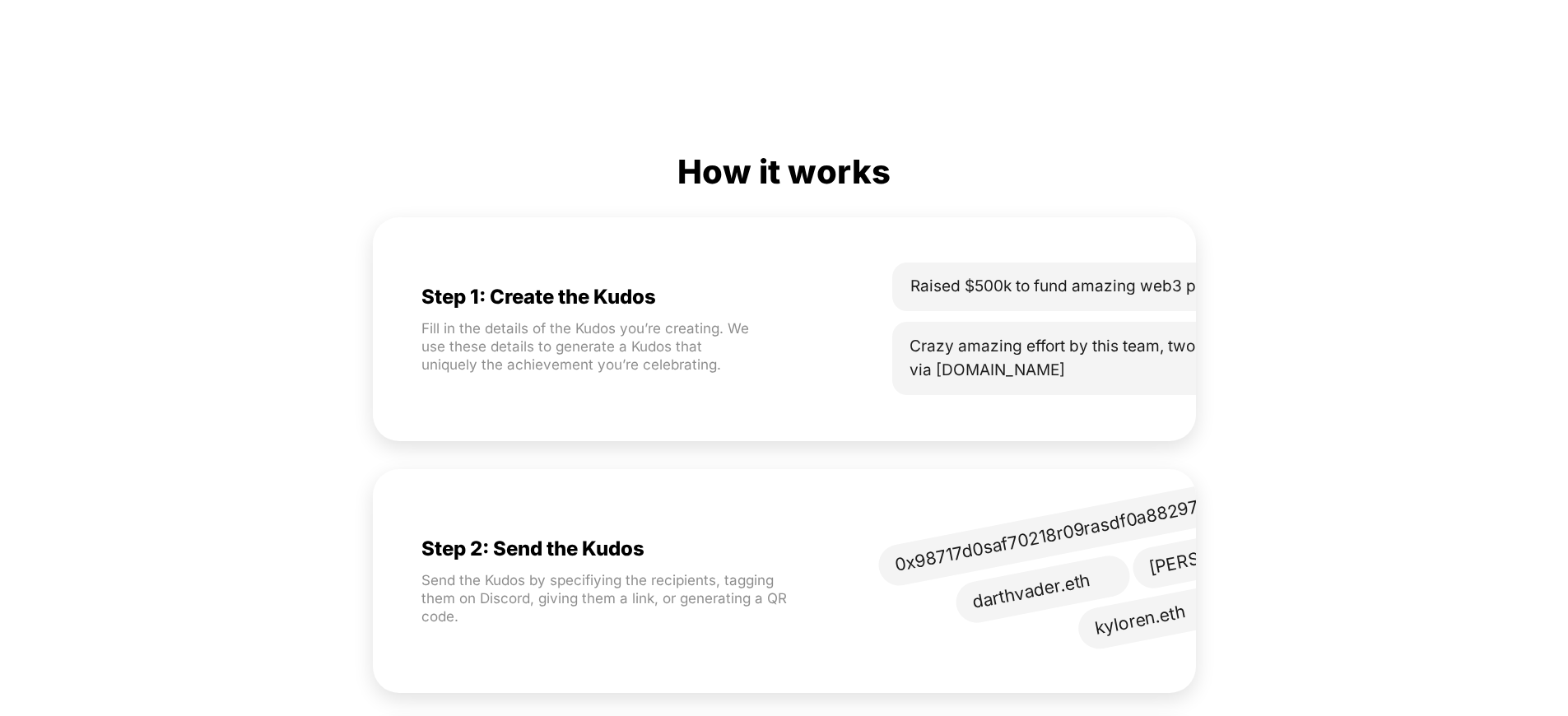
scroll to position [0, 109]
